Goal: Task Accomplishment & Management: Manage account settings

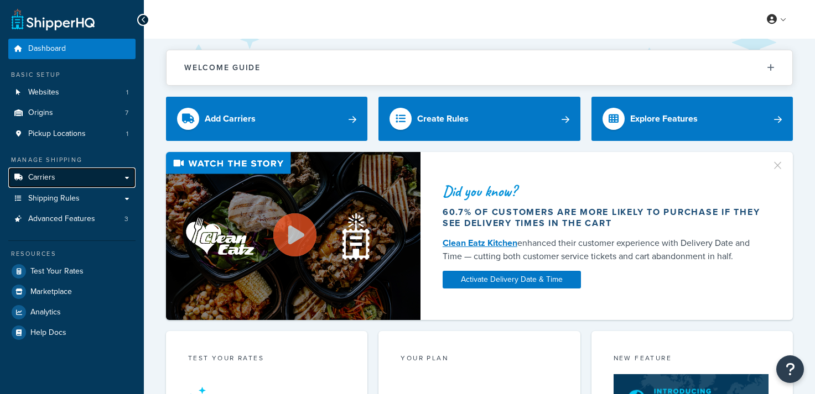
click at [55, 176] on link "Carriers" at bounding box center [71, 178] width 127 height 20
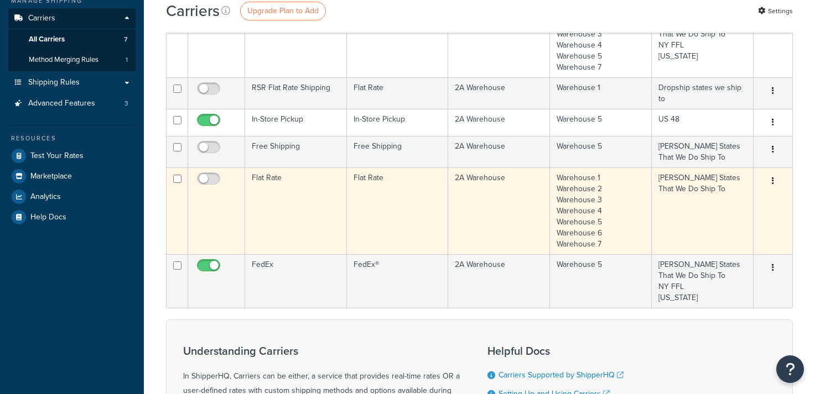
scroll to position [129, 0]
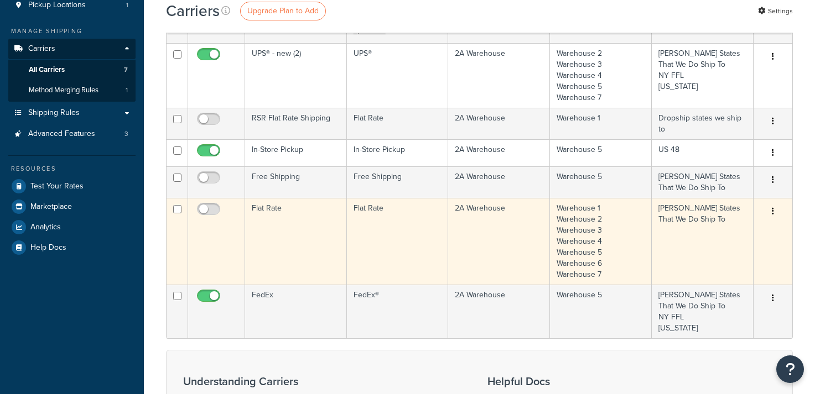
click at [773, 211] on icon "button" at bounding box center [773, 211] width 2 height 8
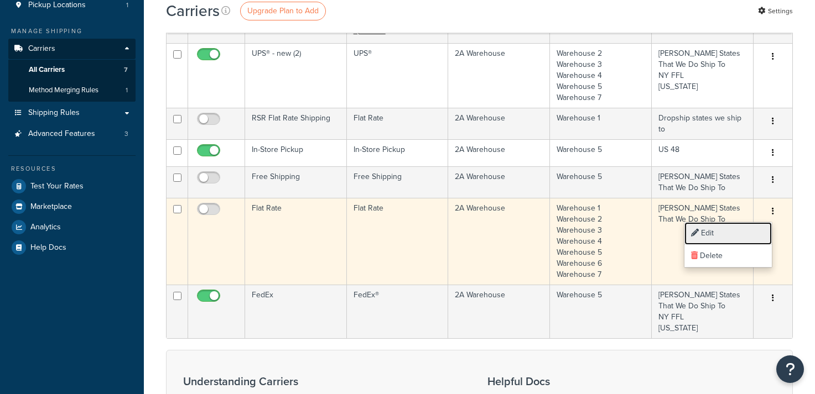
click at [735, 230] on link "Edit" at bounding box center [727, 233] width 87 height 23
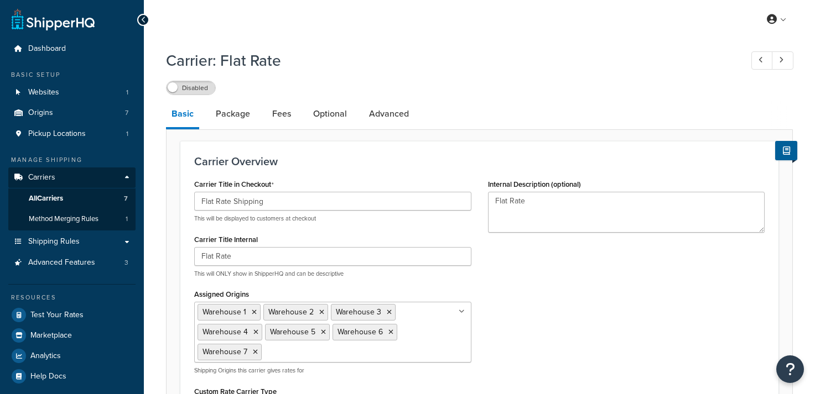
select select "flat"
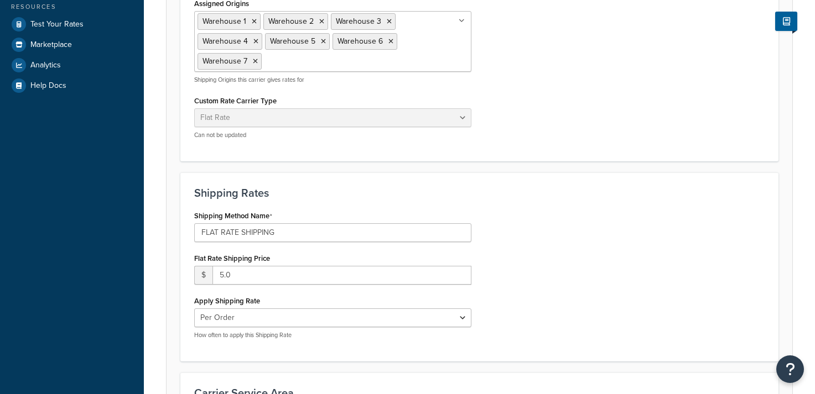
scroll to position [294, 0]
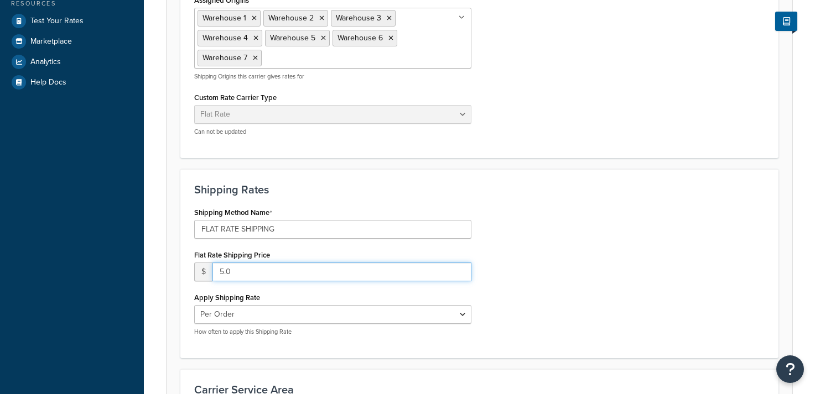
click at [223, 272] on input "5.0" at bounding box center [341, 272] width 259 height 19
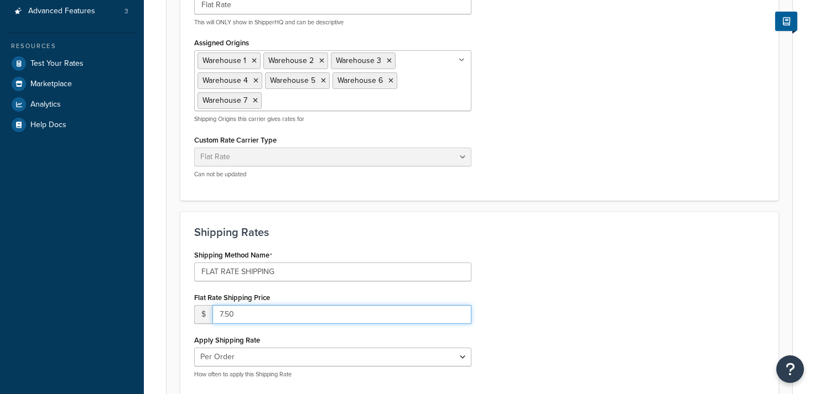
scroll to position [487, 0]
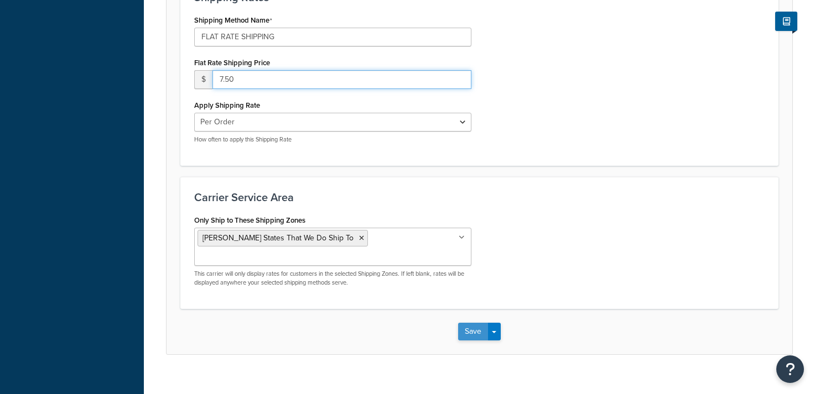
type input "7.50"
click at [466, 323] on button "Save" at bounding box center [473, 332] width 30 height 18
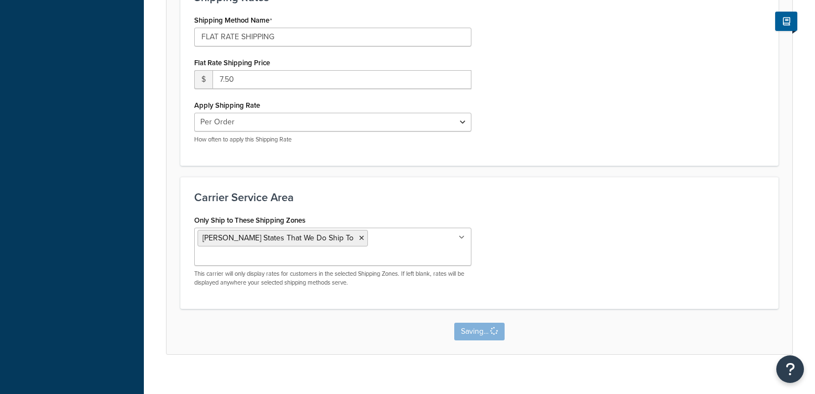
scroll to position [0, 0]
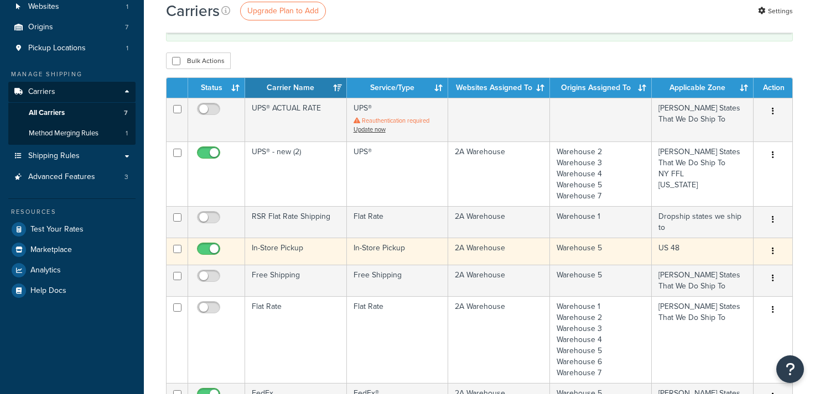
scroll to position [189, 0]
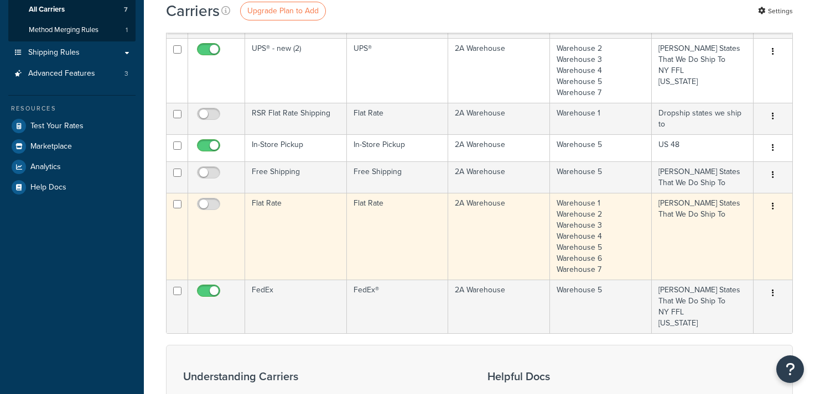
click at [700, 243] on td "[PERSON_NAME] States That We Do Ship To" at bounding box center [703, 236] width 102 height 87
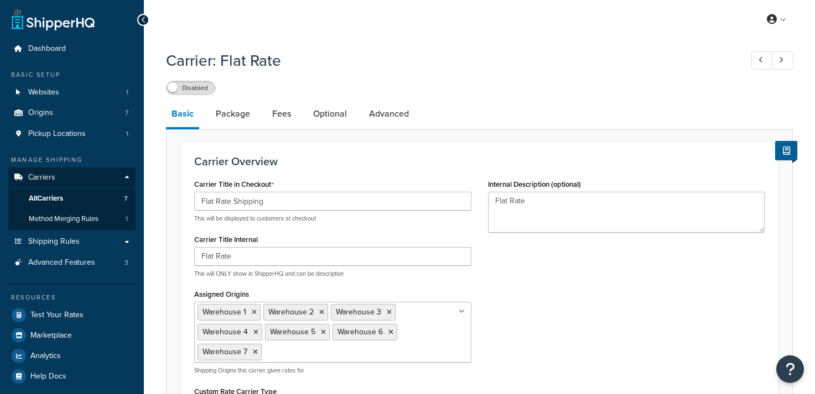
select select "flat"
click at [220, 112] on link "Package" at bounding box center [232, 114] width 45 height 27
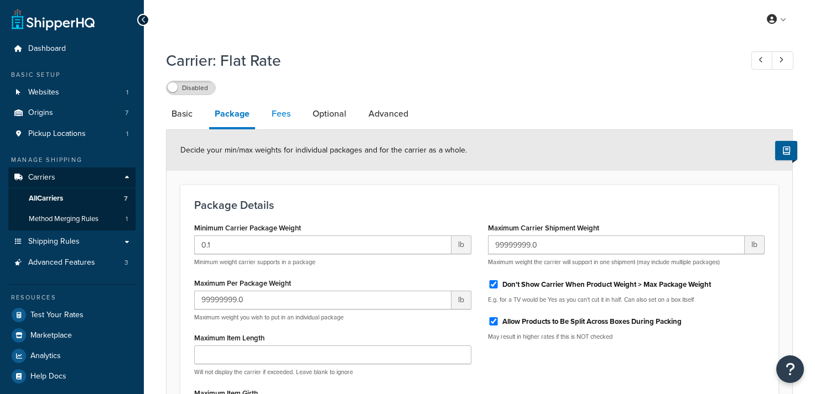
click at [278, 117] on link "Fees" at bounding box center [281, 114] width 30 height 27
select select "AFTER"
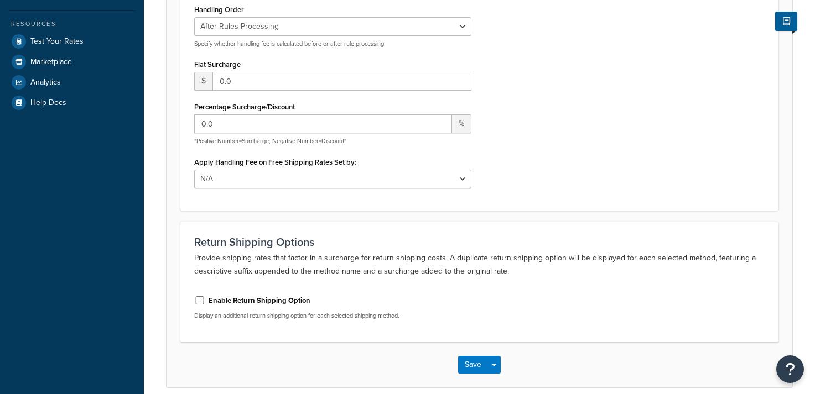
scroll to position [284, 0]
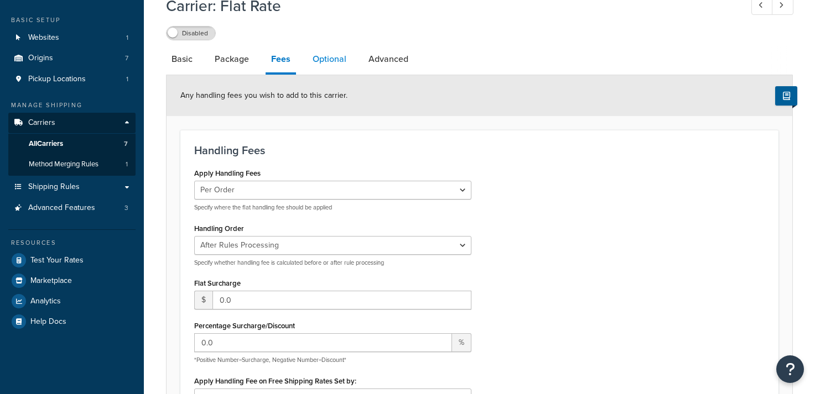
click at [325, 62] on link "Optional" at bounding box center [329, 59] width 45 height 27
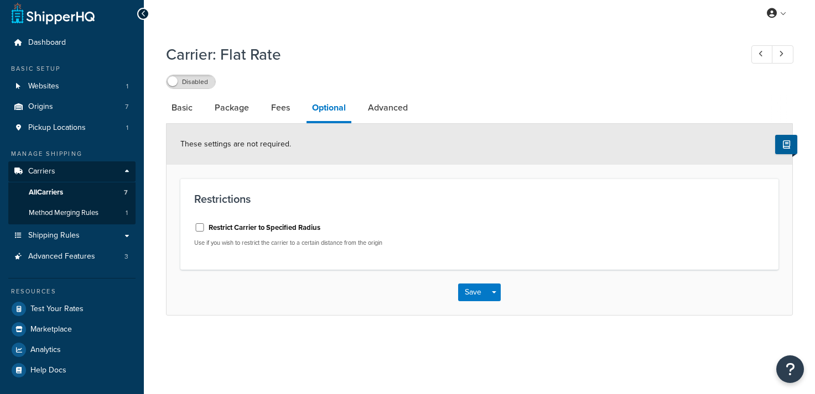
scroll to position [6, 0]
click at [368, 111] on link "Advanced" at bounding box center [387, 108] width 51 height 27
select select "false"
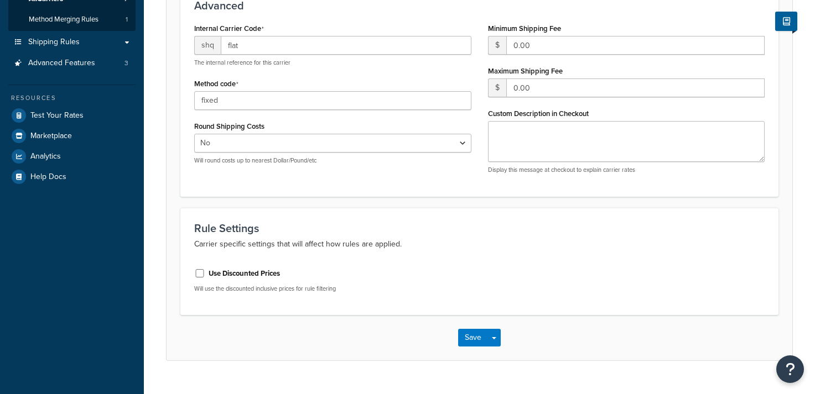
scroll to position [38, 0]
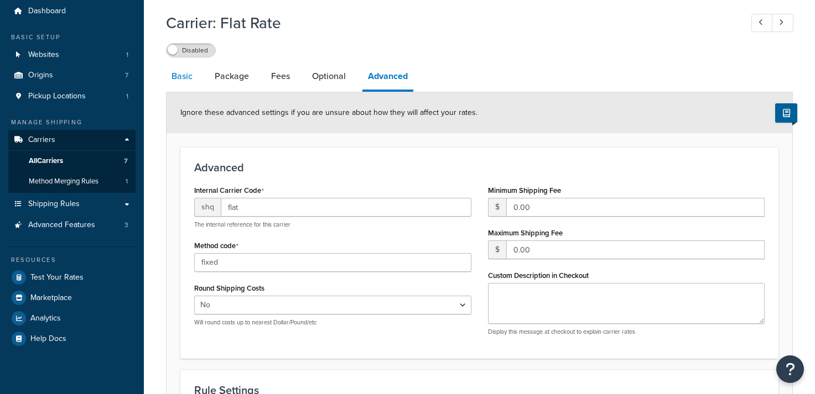
click at [175, 74] on link "Basic" at bounding box center [182, 76] width 32 height 27
select select "flat"
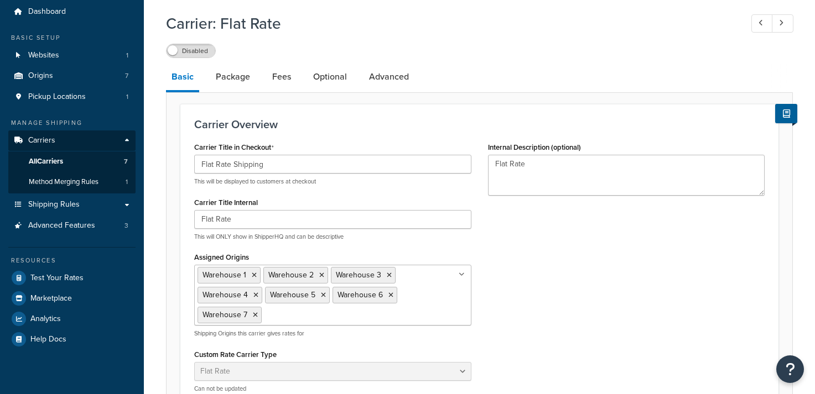
scroll to position [36, 0]
click at [178, 53] on label "Disabled" at bounding box center [190, 51] width 49 height 13
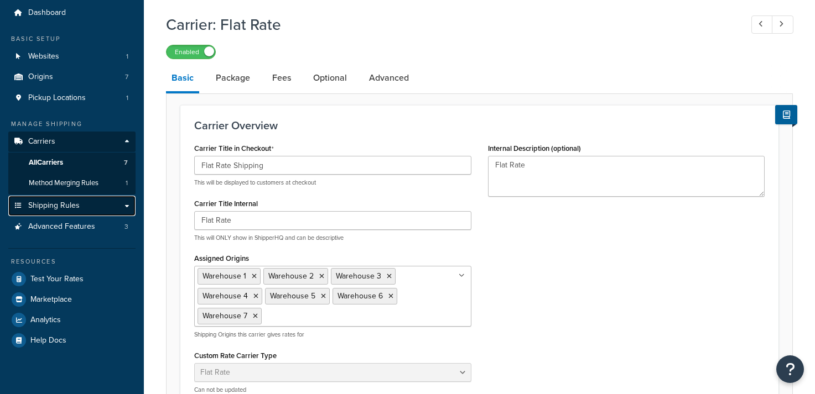
click at [47, 201] on span "Shipping Rules" at bounding box center [53, 205] width 51 height 9
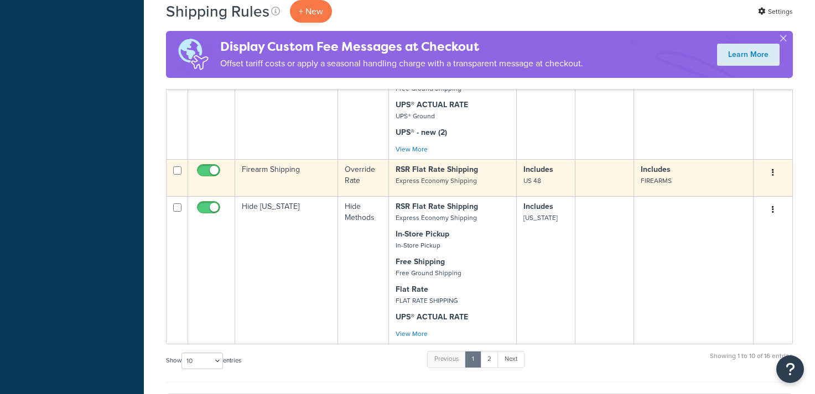
scroll to position [667, 0]
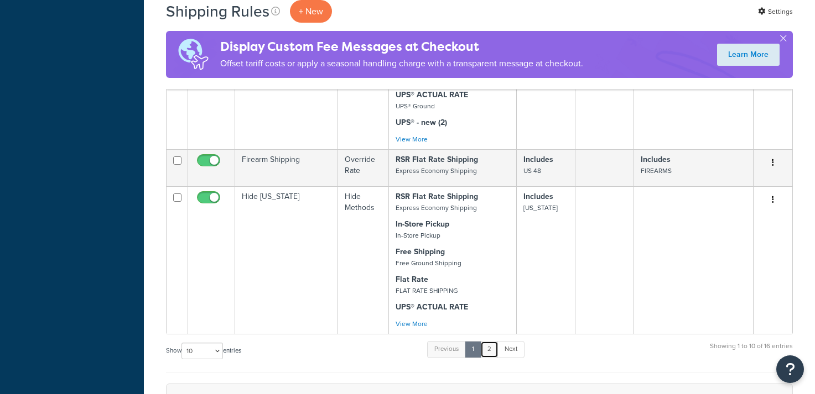
click at [491, 347] on link "2" at bounding box center [489, 349] width 18 height 17
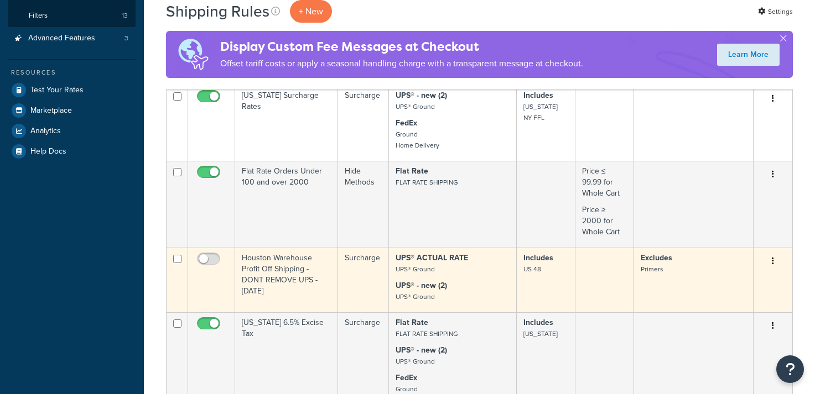
scroll to position [266, 0]
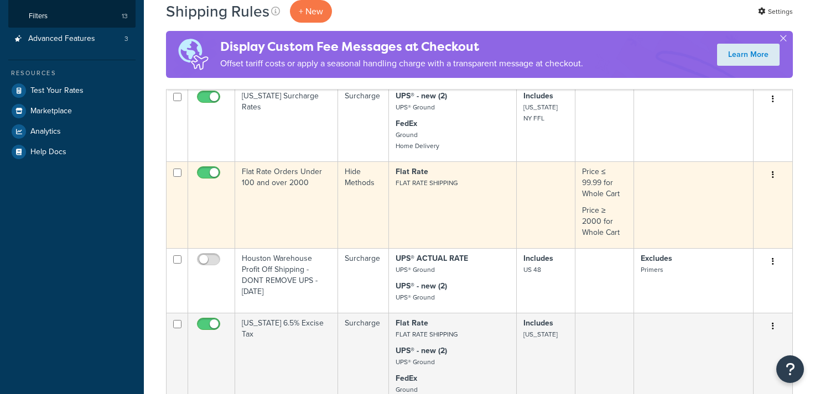
click at [293, 198] on td "Flat Rate Orders Under 100 and over 2000" at bounding box center [286, 205] width 103 height 87
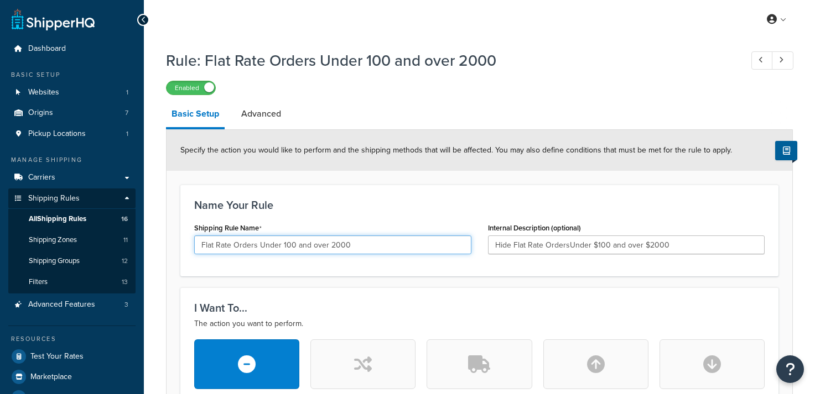
click at [285, 245] on input "Flat Rate Orders Under 100 and over 2000" at bounding box center [332, 245] width 277 height 19
click at [337, 248] on input "Flat Rate Orders Under 200 and over 2000" at bounding box center [332, 245] width 277 height 19
type input "Flat Rate Orders Under 200 and over 2500"
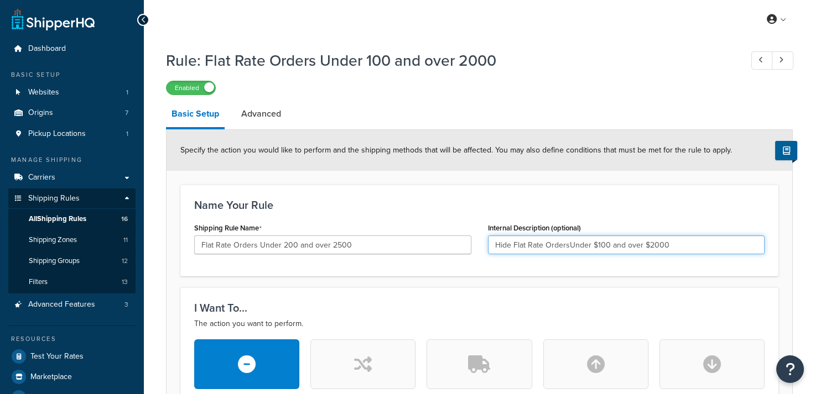
click at [600, 247] on input "Hide Flat Rate OrdersUnder $100 and over $2000" at bounding box center [626, 245] width 277 height 19
click at [658, 248] on input "Hide Flat Rate OrdersUnder $200 and over $2000" at bounding box center [626, 245] width 277 height 19
type input "Hide Flat Rate OrdersUnder $200 and over $2500"
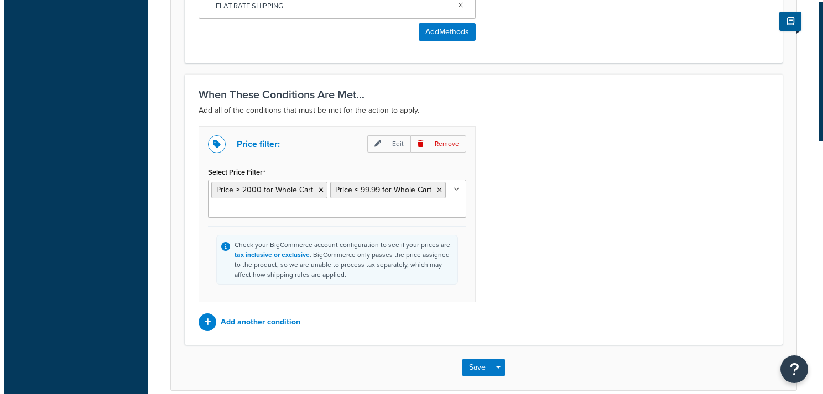
scroll to position [571, 0]
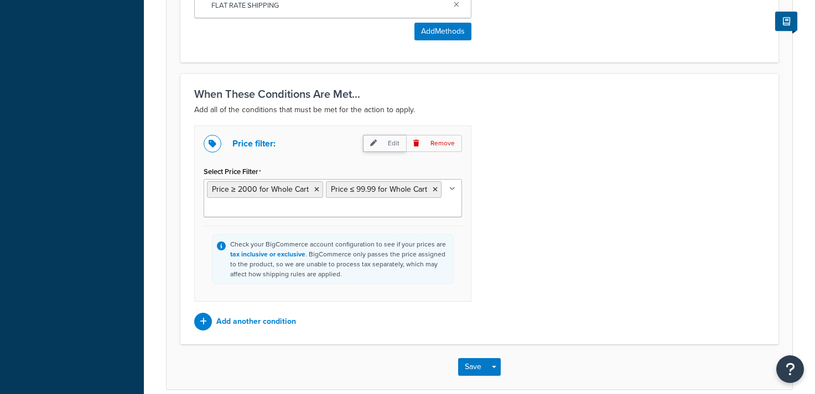
click at [379, 145] on p "Edit" at bounding box center [384, 143] width 43 height 17
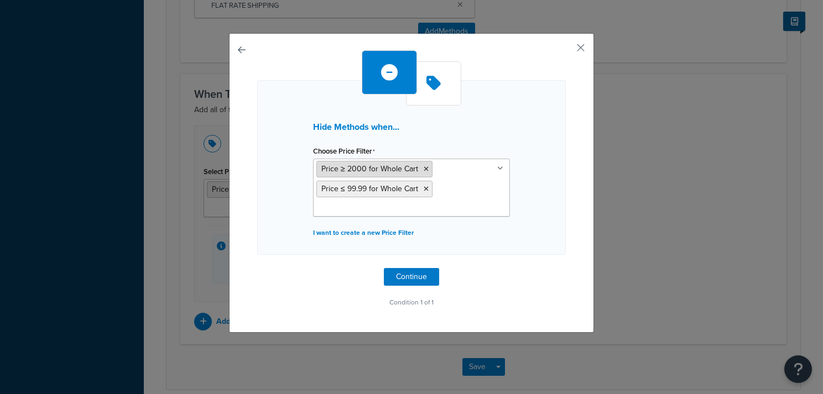
click at [424, 168] on icon at bounding box center [426, 169] width 5 height 7
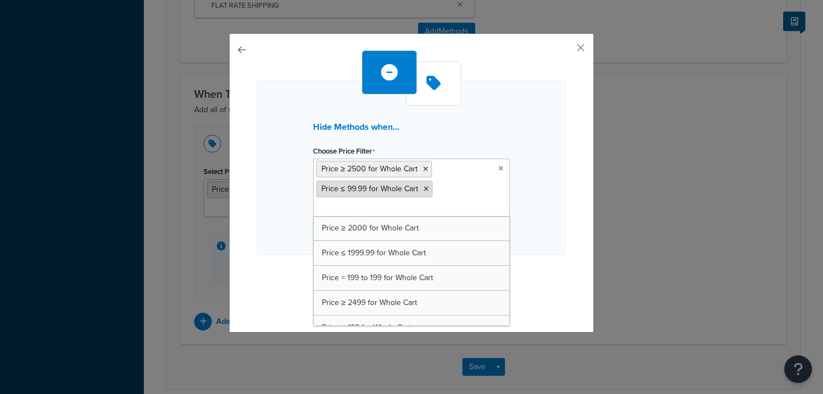
click at [424, 187] on icon at bounding box center [426, 189] width 5 height 7
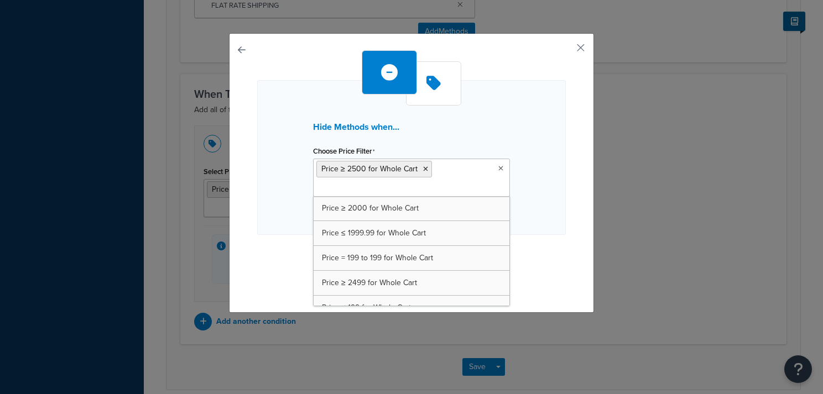
click at [461, 127] on h3 "Hide Methods when..." at bounding box center [411, 127] width 197 height 10
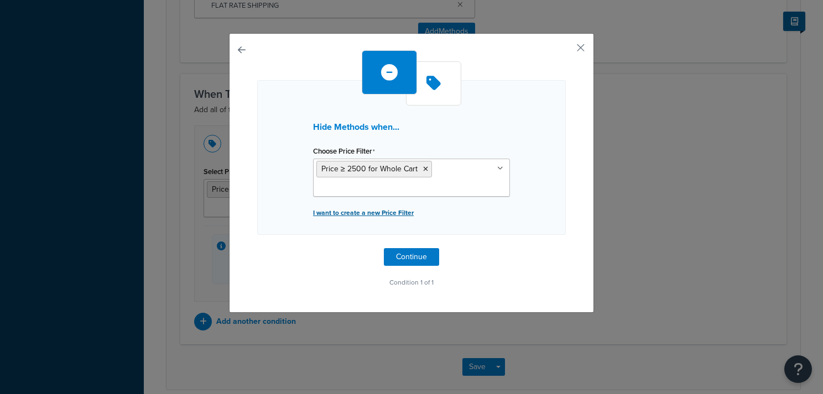
click at [384, 207] on p "I want to create a new Price Filter" at bounding box center [411, 212] width 197 height 15
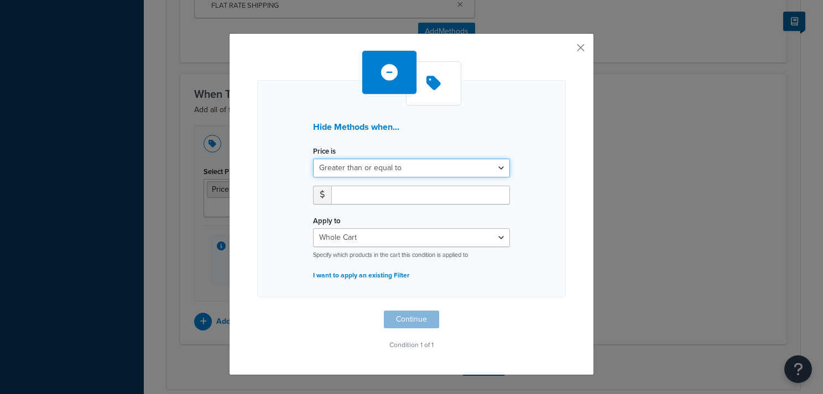
click at [377, 167] on select "Greater than or equal to Between or equal to Less than or equal to" at bounding box center [411, 168] width 197 height 19
select select "UNDER"
click at [313, 159] on select "Greater than or equal to Between or equal to Less than or equal to" at bounding box center [411, 168] width 197 height 19
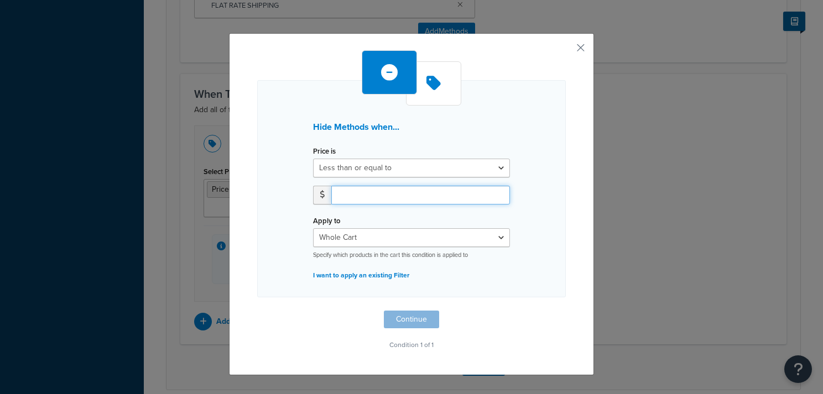
click at [359, 199] on input "number" at bounding box center [420, 195] width 179 height 19
type input "199.99"
click at [398, 322] on button "Continue" at bounding box center [411, 320] width 55 height 18
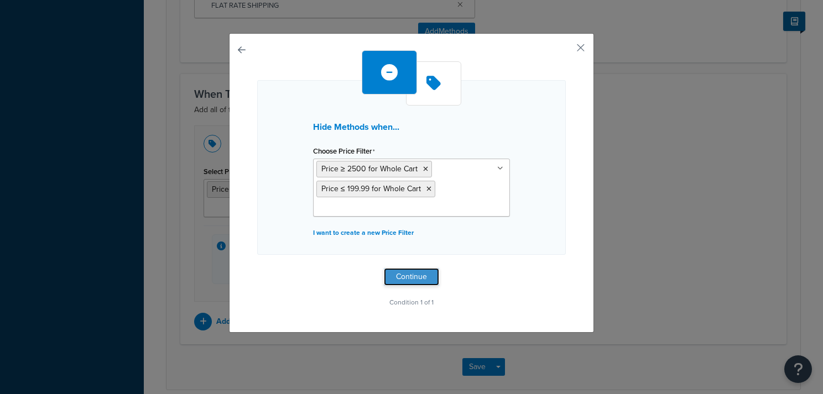
click at [415, 275] on button "Continue" at bounding box center [411, 277] width 55 height 18
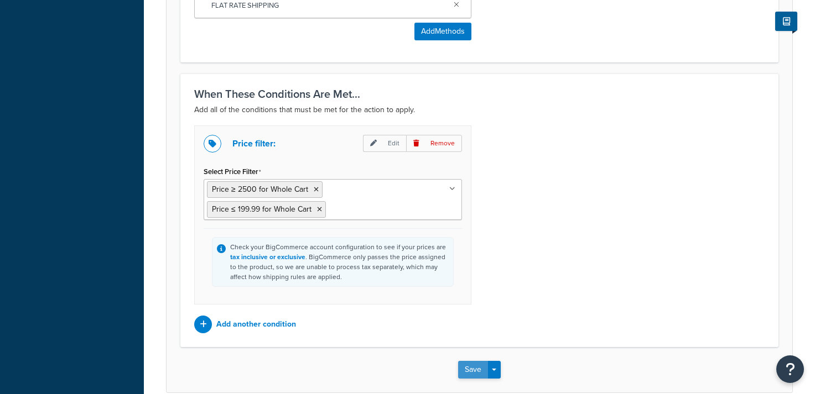
click at [466, 370] on button "Save" at bounding box center [473, 370] width 30 height 18
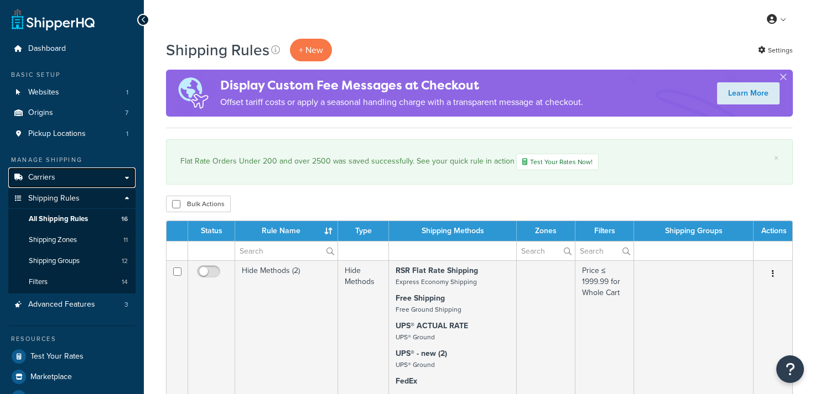
click at [41, 171] on link "Carriers" at bounding box center [71, 178] width 127 height 20
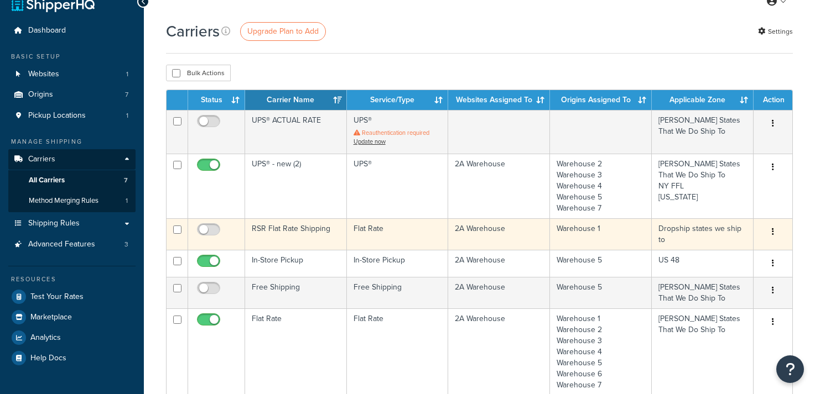
scroll to position [20, 0]
